Goal: Task Accomplishment & Management: Manage account settings

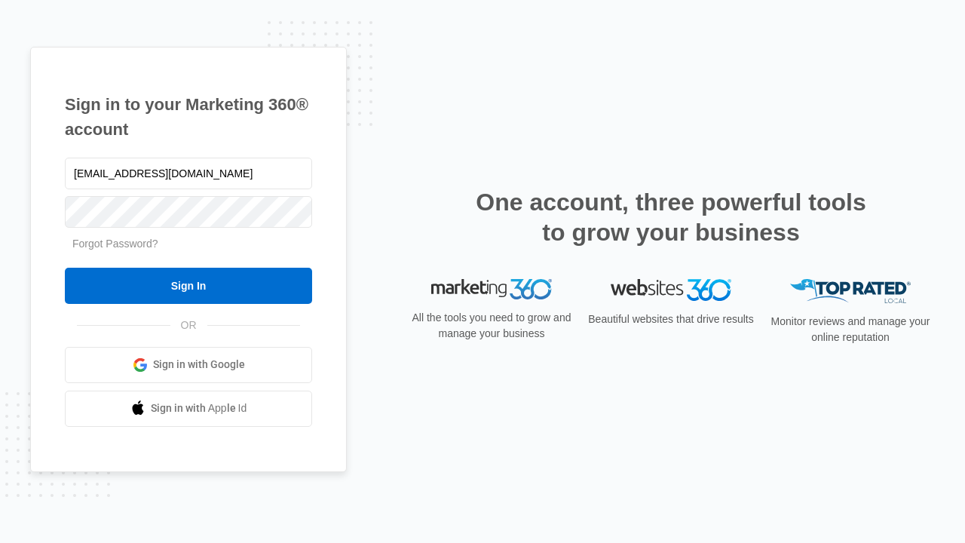
type input "dankie614@gmail.com"
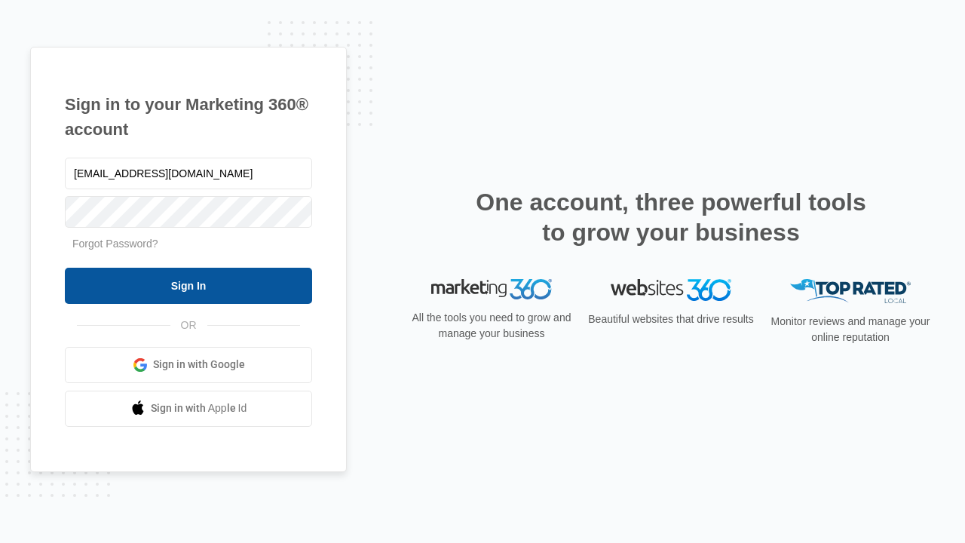
click at [189, 285] on input "Sign In" at bounding box center [188, 286] width 247 height 36
